Goal: Task Accomplishment & Management: Use online tool/utility

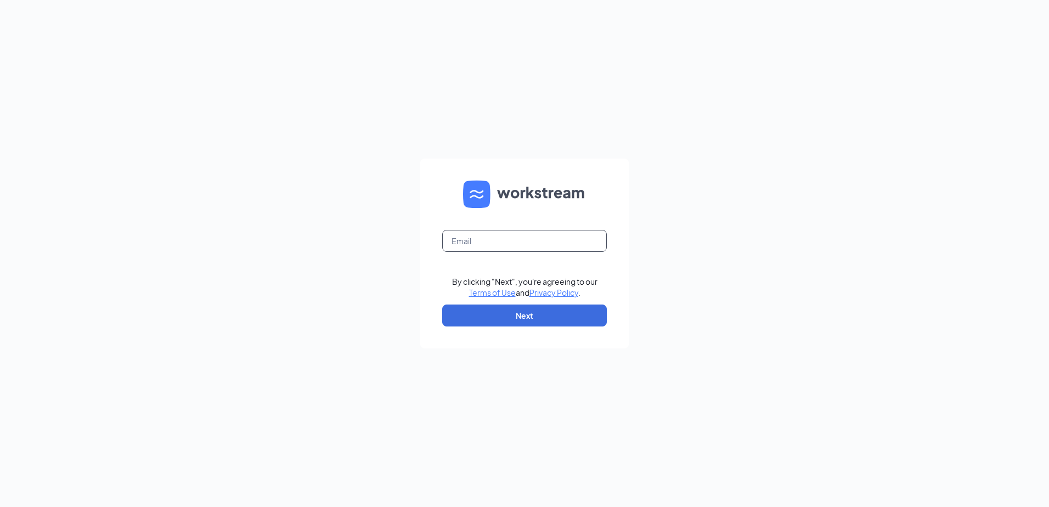
click at [474, 251] on input "text" at bounding box center [524, 241] width 165 height 22
type input "[PERSON_NAME][EMAIL_ADDRESS][DOMAIN_NAME]"
click at [481, 319] on button "Next" at bounding box center [524, 316] width 165 height 22
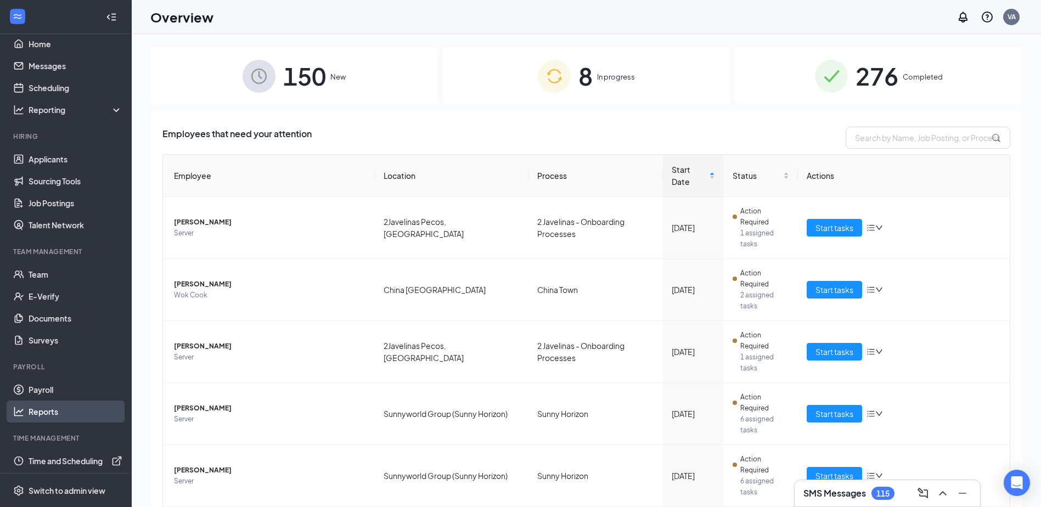
scroll to position [15, 0]
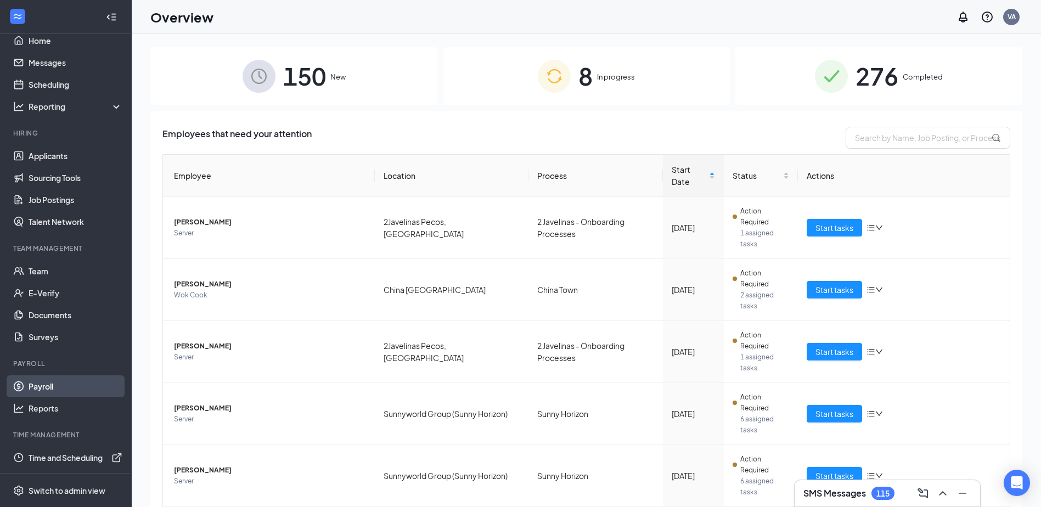
click at [58, 387] on link "Payroll" at bounding box center [76, 386] width 94 height 22
